Goal: Information Seeking & Learning: Find specific fact

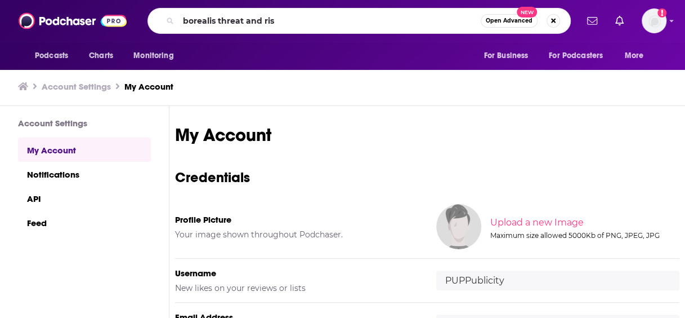
type input "borealis threat and risk"
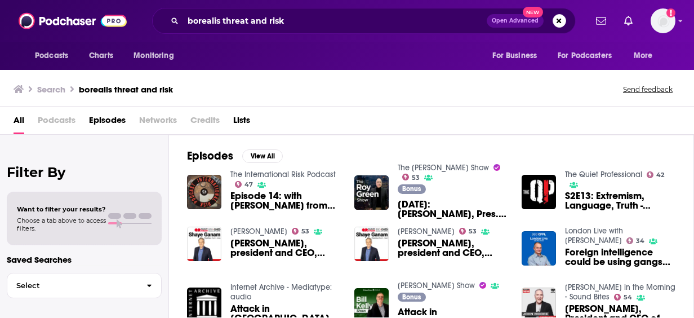
click at [295, 191] on span "Episode 14: with [PERSON_NAME] from Borealis Threat and Risk consulting" at bounding box center [285, 200] width 110 height 19
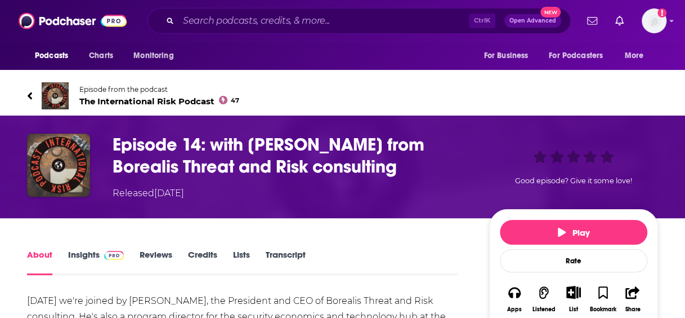
click at [163, 98] on span "The International Risk Podcast 47" at bounding box center [159, 101] width 160 height 11
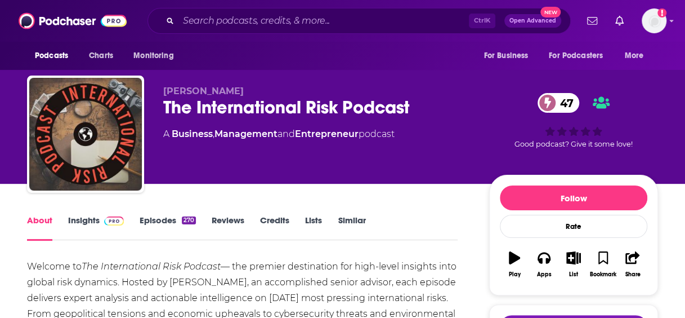
click at [89, 216] on link "Insights" at bounding box center [96, 228] width 56 height 26
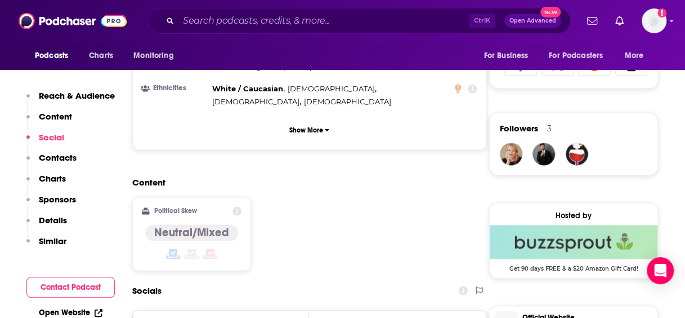
scroll to position [811, 0]
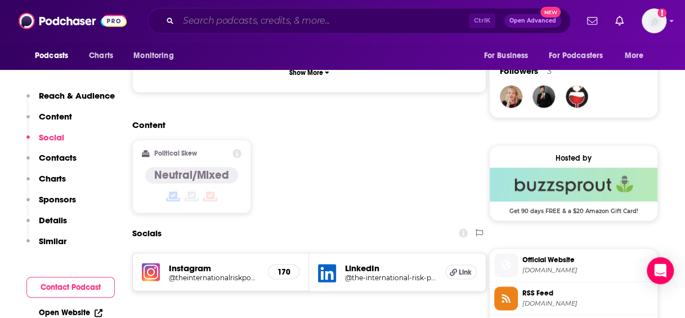
click at [244, 28] on input "Search podcasts, credits, & more..." at bounding box center [324, 21] width 291 height 18
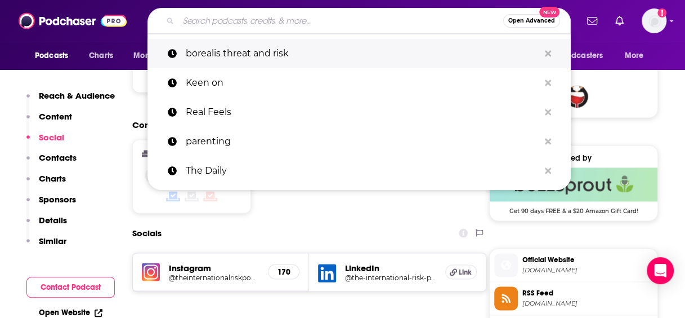
click at [246, 49] on p "borealis threat and risk" at bounding box center [363, 53] width 354 height 29
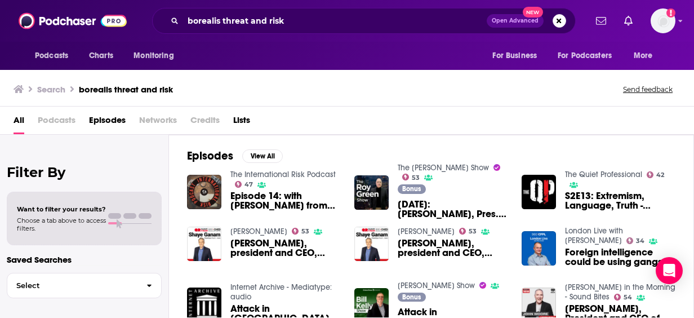
click at [311, 196] on span "Episode 14: with [PERSON_NAME] from Borealis Threat and Risk consulting" at bounding box center [285, 200] width 110 height 19
